Goal: Find contact information: Find contact information

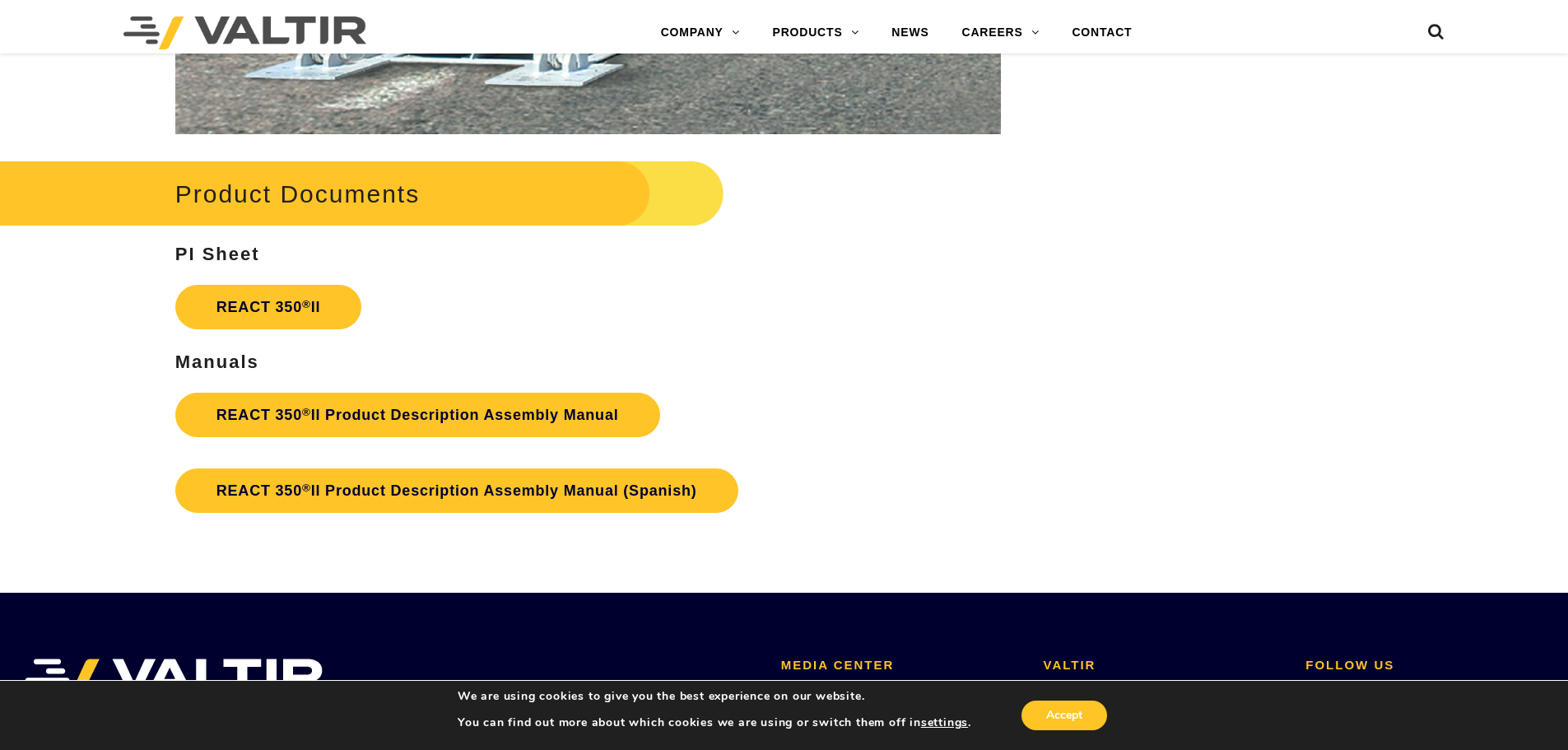
scroll to position [2717, 0]
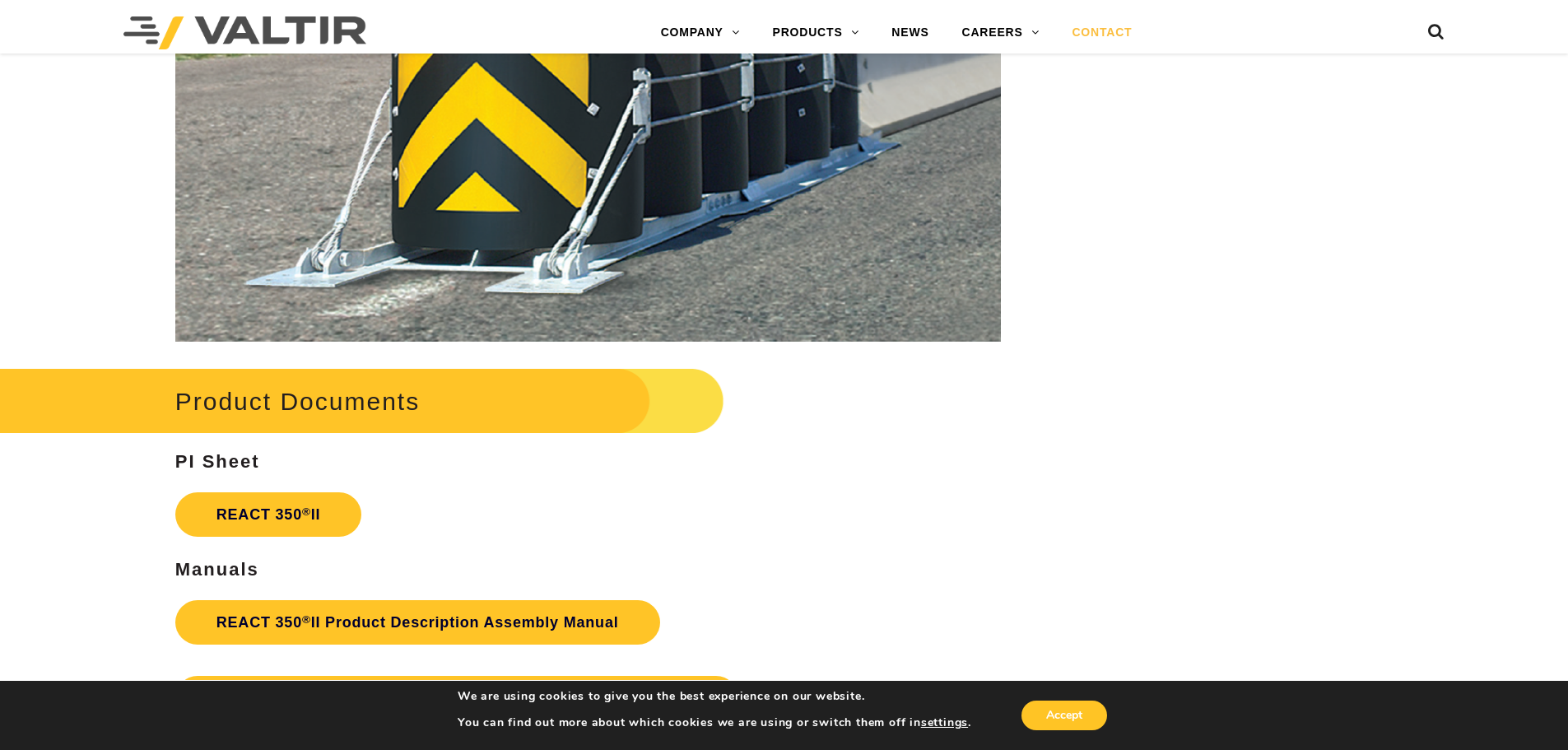
click at [1097, 28] on link "CONTACT" at bounding box center [1102, 33] width 93 height 33
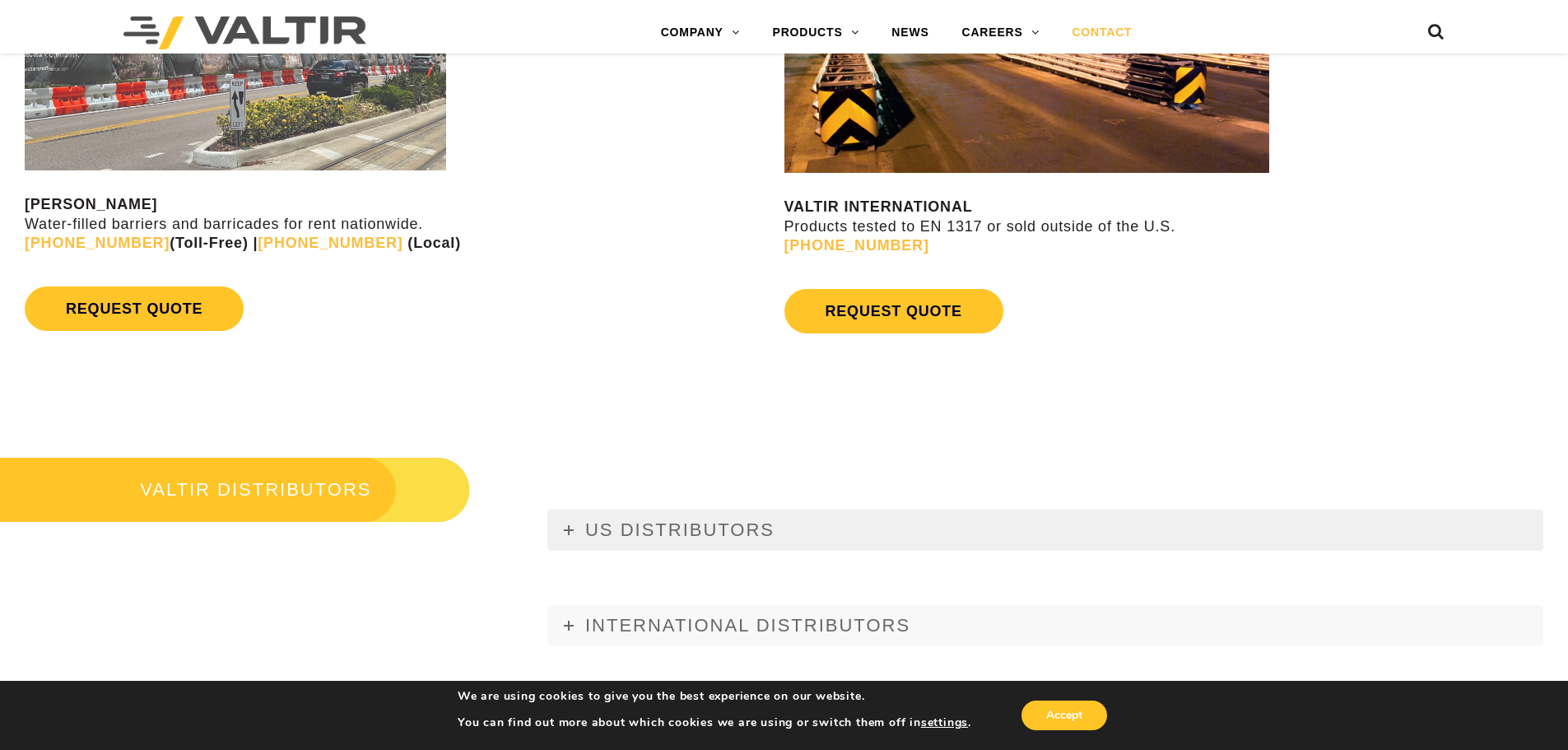
scroll to position [2059, 0]
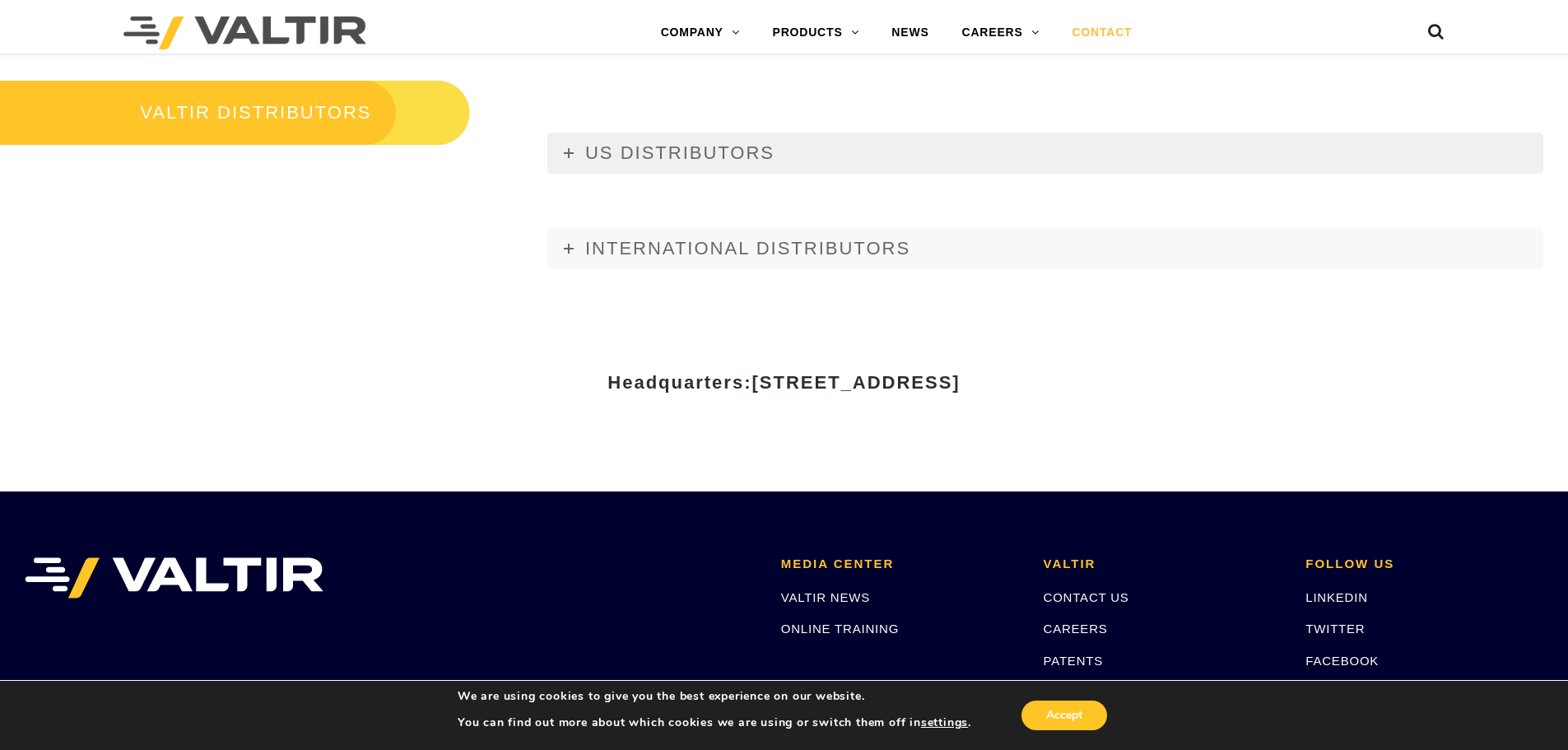
click at [610, 162] on span "US DISTRIBUTORS" at bounding box center [679, 153] width 189 height 21
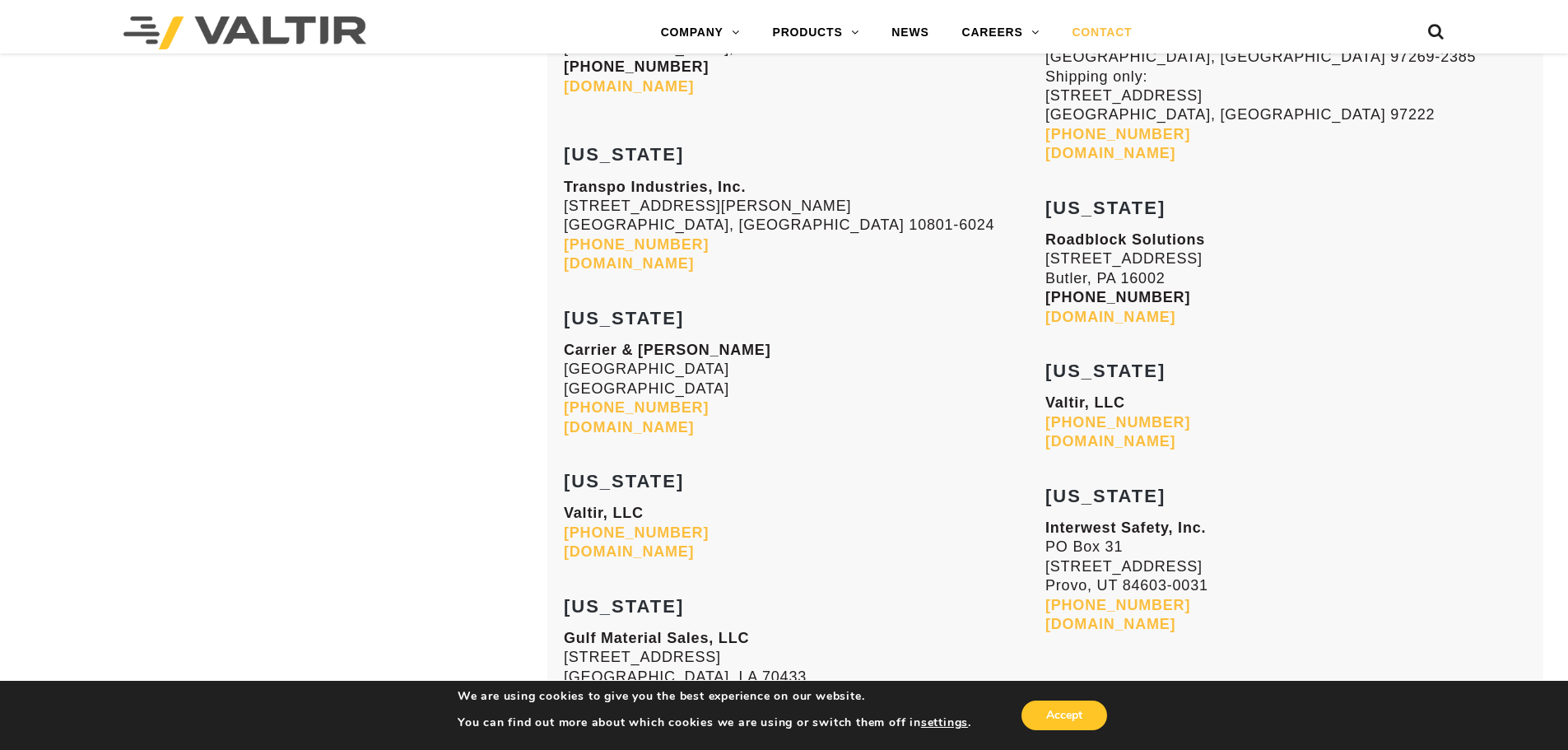
scroll to position [6504, 0]
